Goal: Communication & Community: Share content

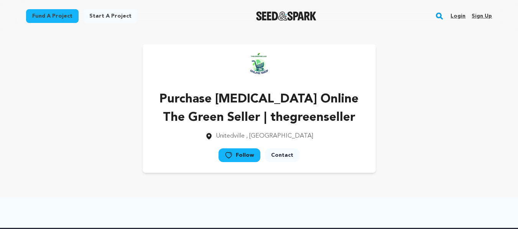
click at [480, 15] on link "Sign up" at bounding box center [481, 16] width 20 height 12
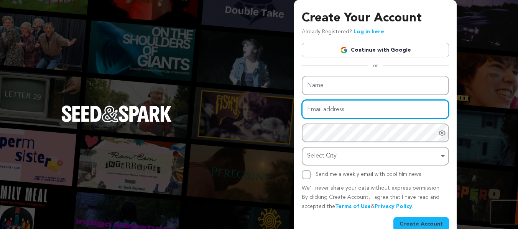
type input "nancywadhe0+k118@gmail.com"
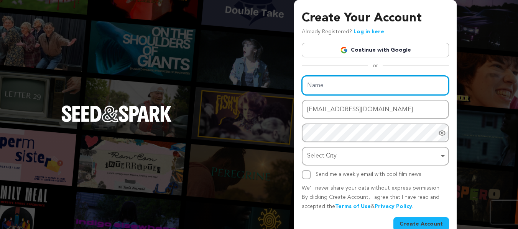
click at [321, 81] on input "Name" at bounding box center [375, 86] width 147 height 20
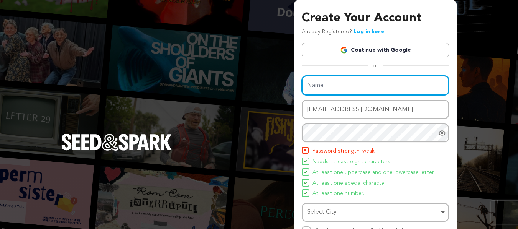
paste input "Purchase Carisoprodol Online | Carisoprodol 350 Mg Price"
type input "Purchase Carisoprodol Online | Carisoprodol 350 Mg Price"
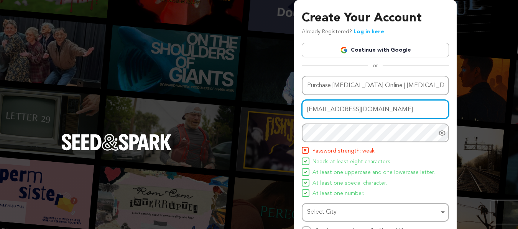
click at [341, 108] on input "nancywadhe0+k118@gmail.com" at bounding box center [375, 110] width 147 height 20
paste input "1"
type input "nancywadhe0+k1118@gmail.com"
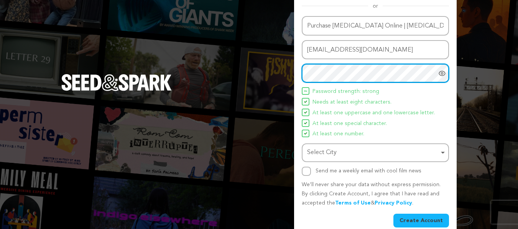
scroll to position [70, 0]
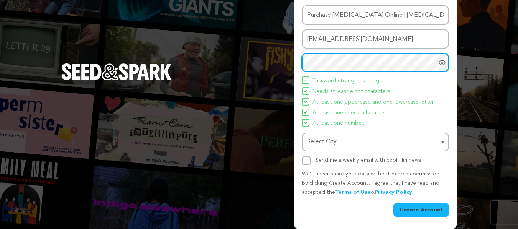
click at [328, 137] on div "Select City Remove item" at bounding box center [373, 142] width 132 height 11
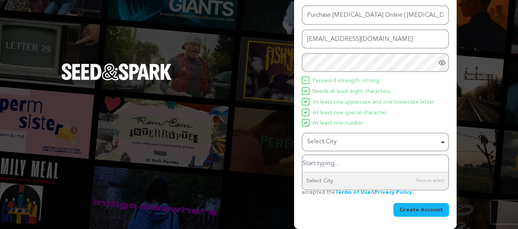
click at [319, 169] on input "Select City" at bounding box center [375, 164] width 146 height 17
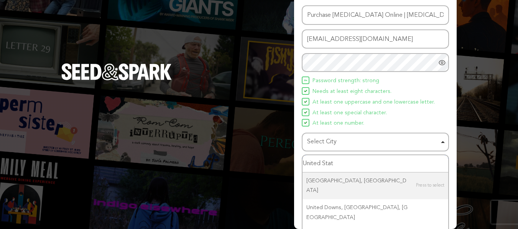
type input "United State"
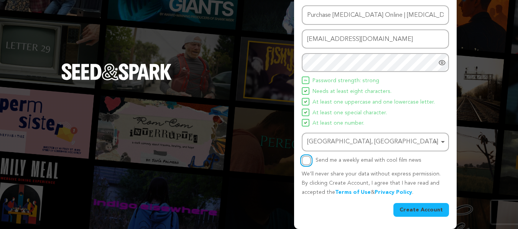
click at [306, 157] on input "Send me a weekly email with cool film news" at bounding box center [306, 160] width 9 height 9
checkbox input "true"
click at [421, 208] on button "Create Account" at bounding box center [421, 210] width 56 height 14
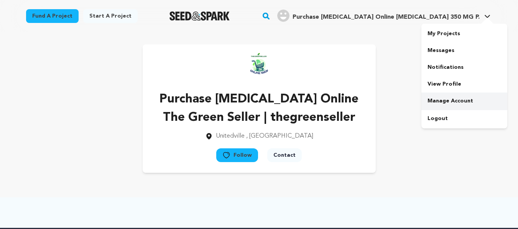
click at [446, 95] on link "Manage Account" at bounding box center [464, 101] width 86 height 17
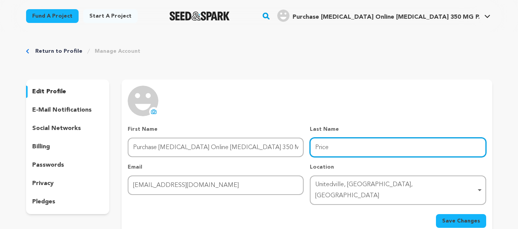
click at [331, 149] on input "Price" at bounding box center [398, 148] width 176 height 20
type input "Price | legitpills.com"
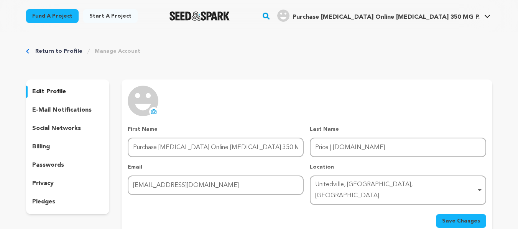
click at [155, 110] on icon at bounding box center [153, 112] width 5 height 4
click at [461, 218] on span "Save Changes" at bounding box center [461, 222] width 38 height 8
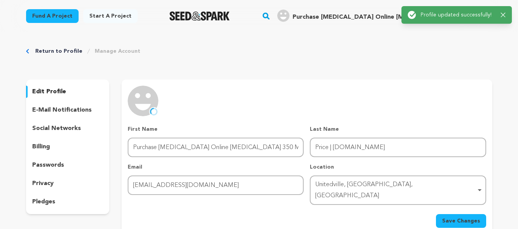
click at [501, 14] on icon "button" at bounding box center [502, 15] width 5 height 5
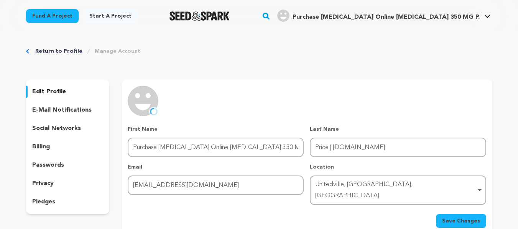
click at [447, 14] on span "Purchase Carisoprodol Online Carisoprodol 350 MG P." at bounding box center [385, 17] width 187 height 6
